Goal: Complete application form

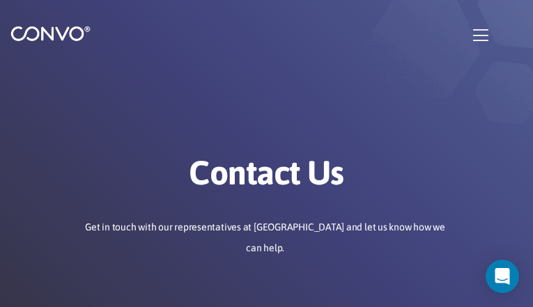
type input "grxRhelW"
type input "umohuguf41@gmail.com"
type input "kqikEiIsg"
type input "OodoBSBuWbpxw"
type input "HZHQEQJi"
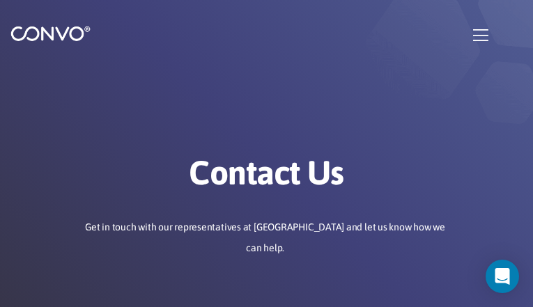
type input "umohuguf41@gmail.com"
type input "krwjDdifpxrm"
type input "oEHtOYAA"
type input "FfZkEZZlOevxbfW"
type input "JOCwNOYzcjvC"
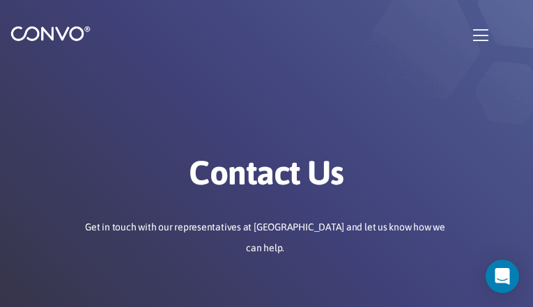
type input "TSXqNEzlUcZd"
type input "eITMQNyYrjqv"
